Goal: Information Seeking & Learning: Learn about a topic

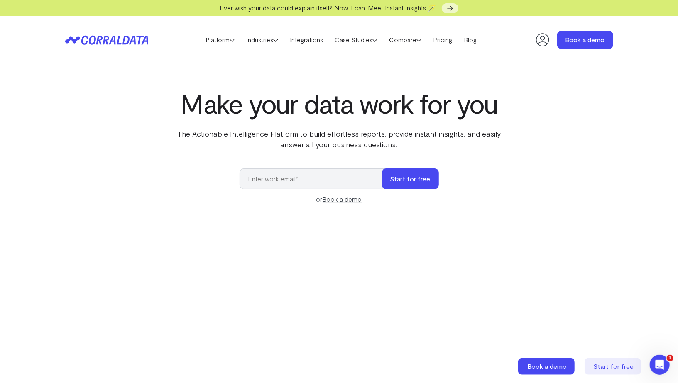
click at [545, 42] on icon at bounding box center [542, 40] width 17 height 17
click at [468, 36] on link "Blog" at bounding box center [470, 40] width 24 height 12
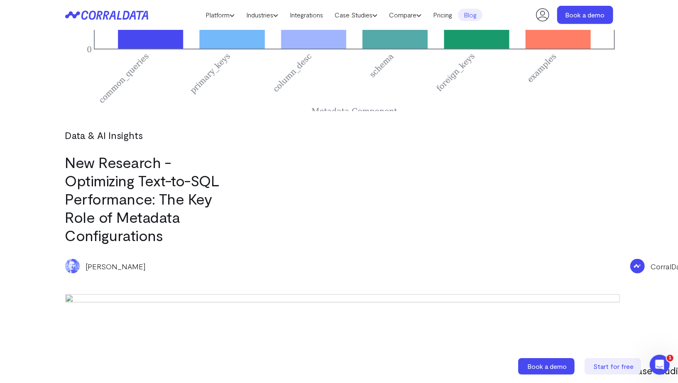
scroll to position [2629, 0]
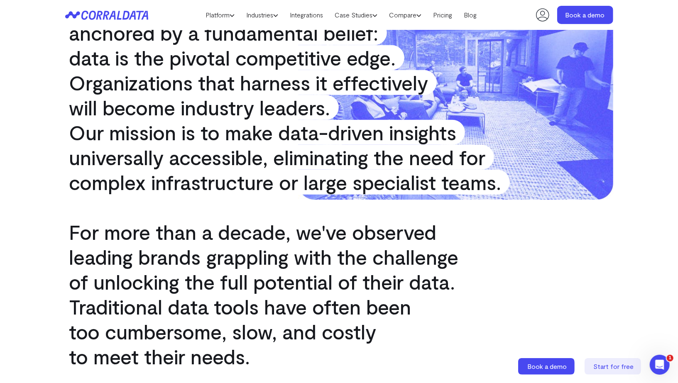
scroll to position [217, 0]
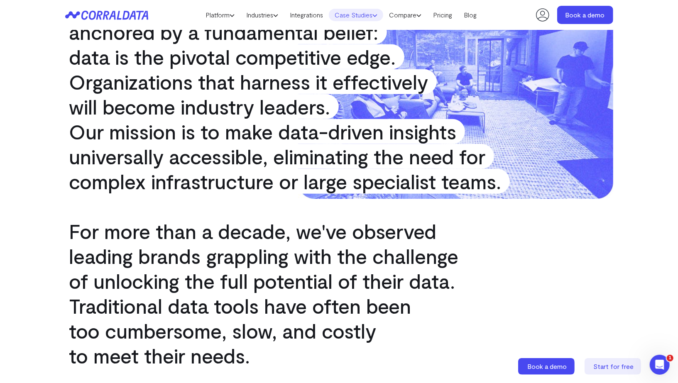
click at [337, 12] on link "Case Studies" at bounding box center [356, 15] width 54 height 12
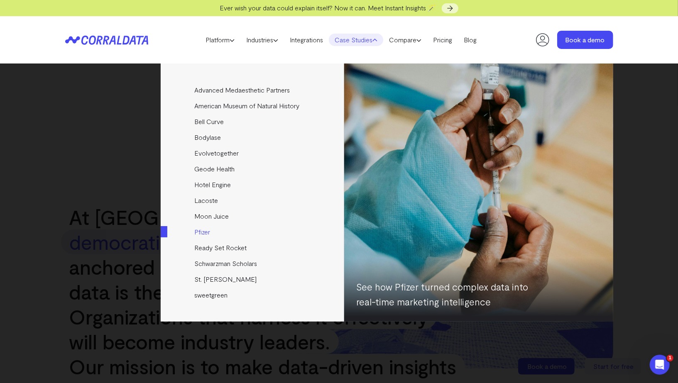
click at [203, 234] on link "Pfizer" at bounding box center [253, 232] width 185 height 16
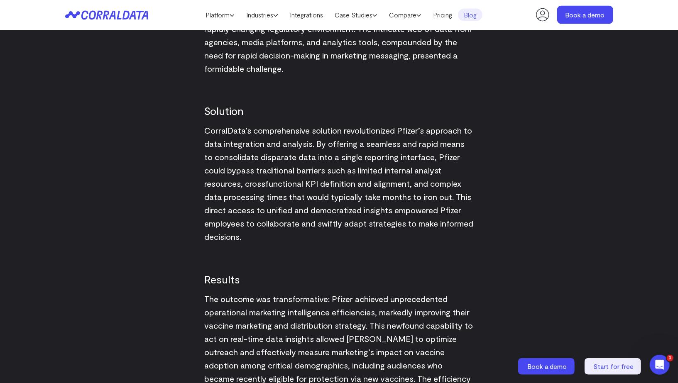
scroll to position [932, 0]
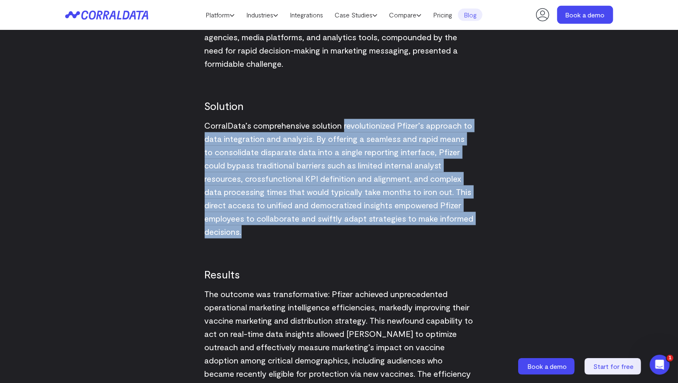
drag, startPoint x: 344, startPoint y: 125, endPoint x: 499, endPoint y: 228, distance: 185.9
copy span "revolutionized [PERSON_NAME]’s approach to data integration and analysis. By of…"
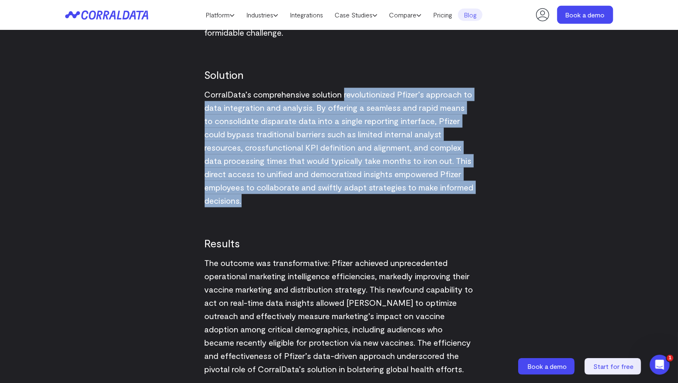
scroll to position [969, 0]
